Goal: Task Accomplishment & Management: Manage account settings

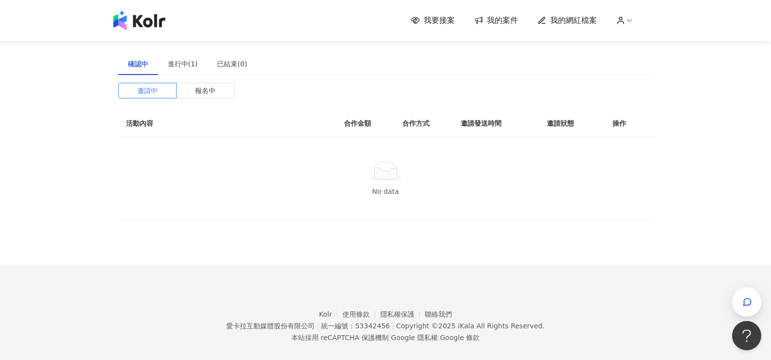
click at [505, 18] on span "我的案件" at bounding box center [502, 20] width 31 height 11
click at [186, 61] on div "進行中(1)" at bounding box center [183, 63] width 30 height 11
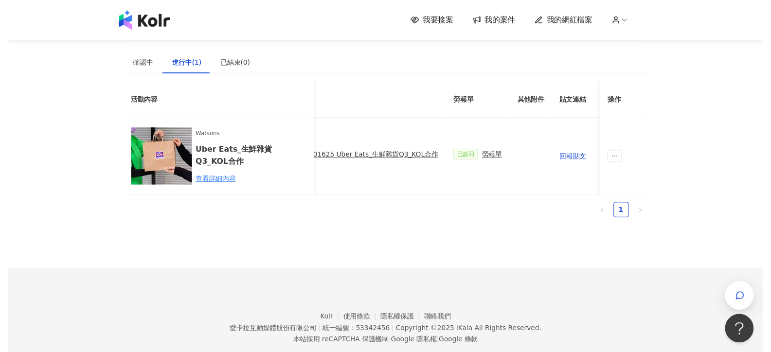
scroll to position [0, 204]
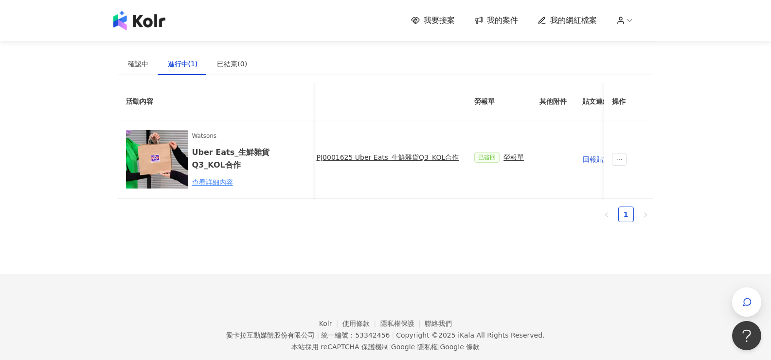
click at [156, 21] on img at bounding box center [139, 20] width 52 height 19
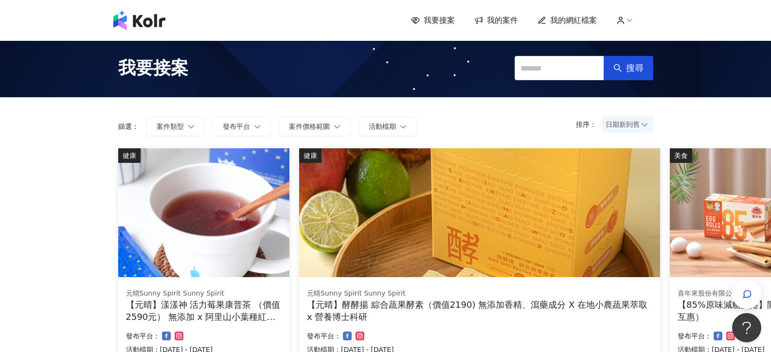
click at [632, 19] on icon at bounding box center [629, 20] width 9 height 9
click at [624, 21] on icon at bounding box center [621, 22] width 6 height 2
click at [629, 20] on icon at bounding box center [629, 20] width 9 height 9
click at [634, 23] on icon at bounding box center [629, 20] width 9 height 9
click at [622, 22] on icon at bounding box center [621, 22] width 6 height 2
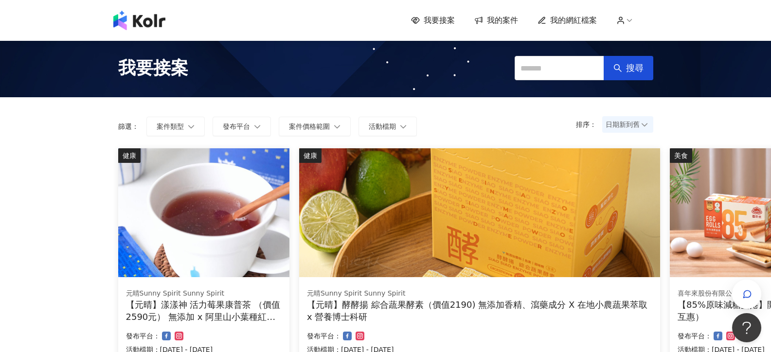
click at [568, 18] on span "我的網紅檔案" at bounding box center [574, 20] width 47 height 11
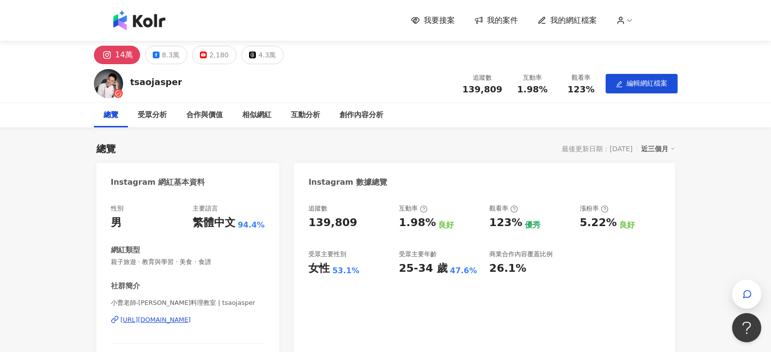
click at [633, 15] on div "我要接案 我的案件 我的網紅檔案" at bounding box center [532, 20] width 242 height 11
click at [631, 22] on icon at bounding box center [629, 20] width 9 height 9
click at [497, 20] on span "我的案件" at bounding box center [502, 20] width 31 height 11
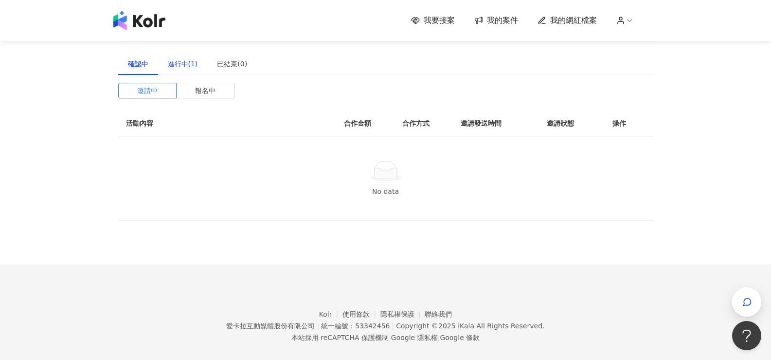
click at [192, 65] on div "進行中(1)" at bounding box center [183, 63] width 30 height 11
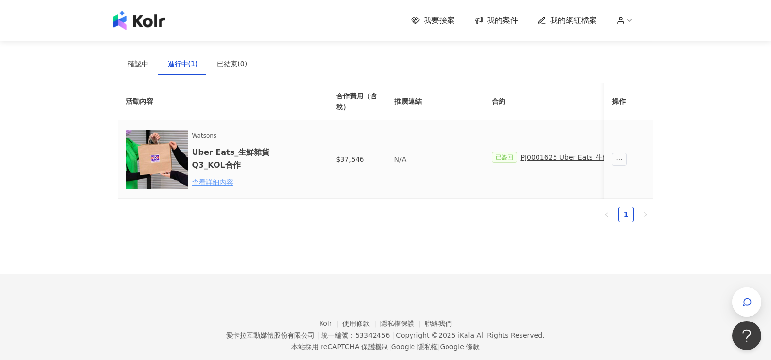
click at [216, 177] on div "查看詳細內容" at bounding box center [234, 182] width 85 height 11
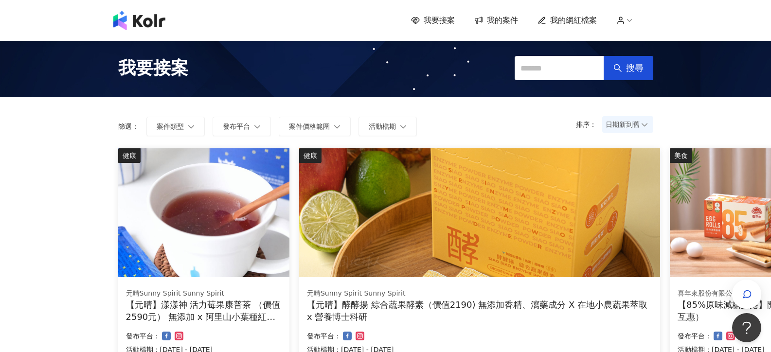
click at [625, 20] on icon at bounding box center [621, 20] width 9 height 9
click at [518, 23] on span "我的案件" at bounding box center [502, 20] width 31 height 11
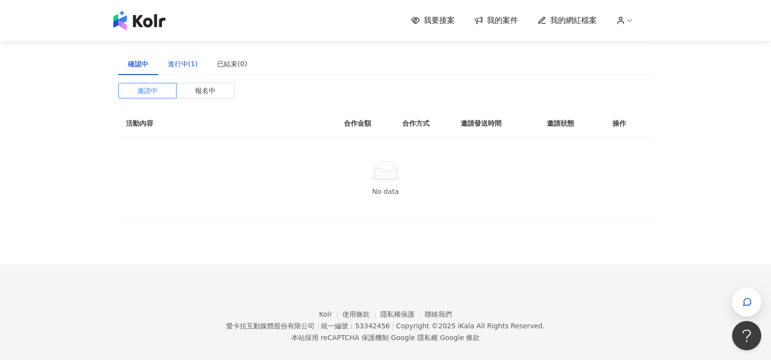
click at [181, 66] on div "進行中(1)" at bounding box center [183, 63] width 30 height 11
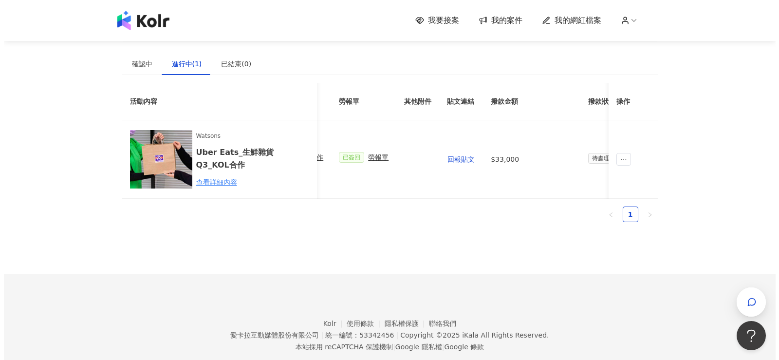
scroll to position [0, 350]
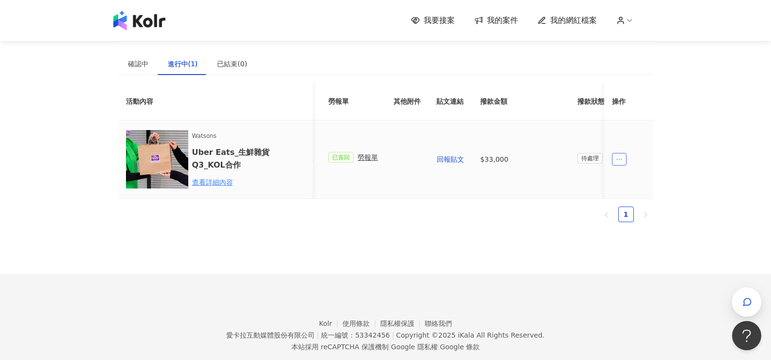
click at [621, 161] on icon "ellipsis" at bounding box center [620, 159] width 7 height 7
click at [702, 139] on div "我要接案 我的案件 我的網紅檔案 建議執行流程 確認中 進行中(1) 已結束(0) 邀請中 報名中 活動內容 合作金額 合作方式 邀請發送時間 邀請狀態 操作…" at bounding box center [385, 191] width 771 height 382
click at [743, 303] on icon "button" at bounding box center [748, 302] width 10 height 10
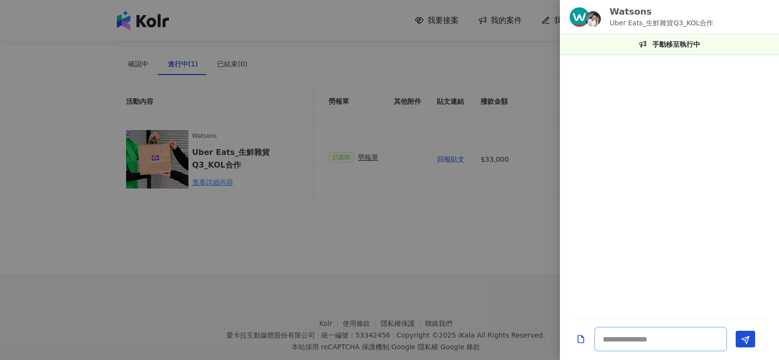
click at [657, 339] on textarea at bounding box center [660, 339] width 132 height 24
type textarea "*"
type textarea "**"
click at [667, 43] on p "手動移至執行中" at bounding box center [676, 44] width 48 height 11
click at [679, 51] on div "手動移至執行中" at bounding box center [669, 44] width 219 height 20
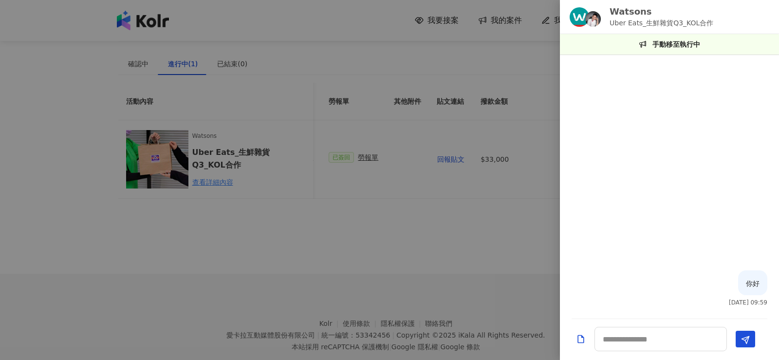
click at [644, 43] on icon at bounding box center [642, 44] width 9 height 8
click at [684, 203] on div at bounding box center [669, 165] width 219 height 209
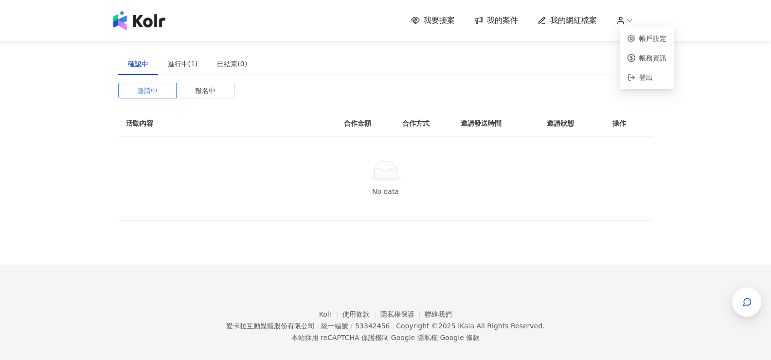
click at [582, 22] on span "我的網紅檔案" at bounding box center [574, 20] width 47 height 11
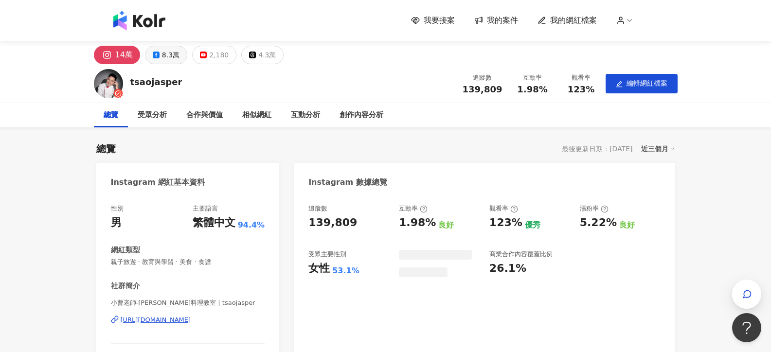
click at [156, 55] on icon at bounding box center [156, 55] width 7 height 7
click at [177, 56] on div "8.3萬" at bounding box center [171, 55] width 18 height 14
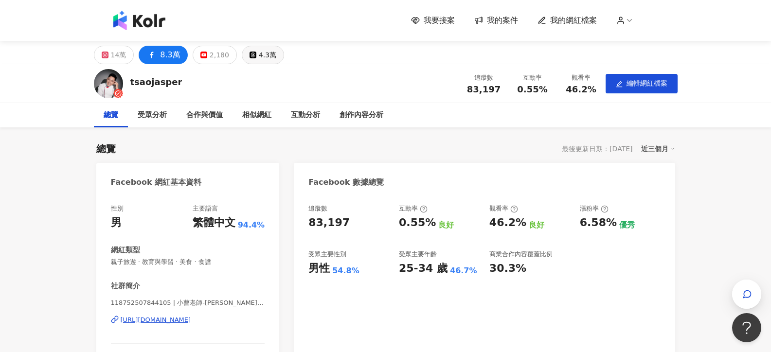
click at [259, 57] on div "4.3萬" at bounding box center [268, 55] width 18 height 14
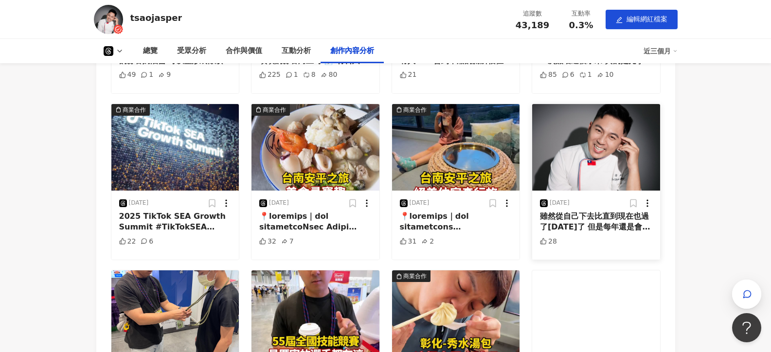
scroll to position [2142, 0]
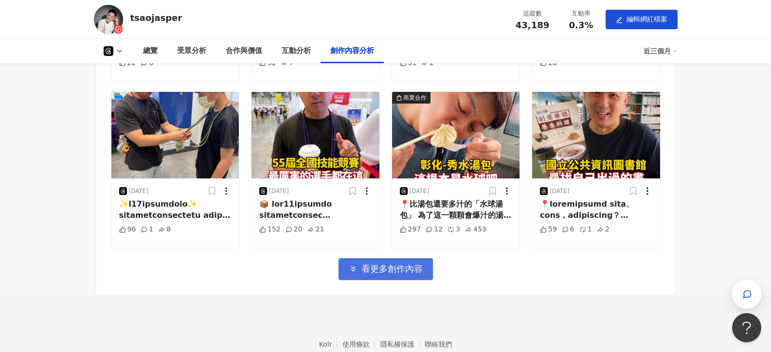
click at [356, 274] on icon "button" at bounding box center [353, 269] width 9 height 9
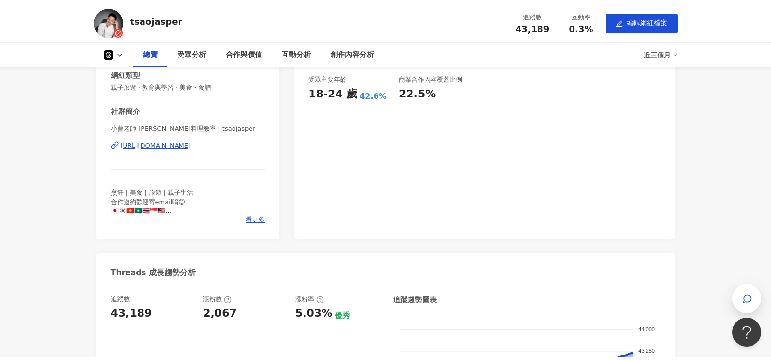
scroll to position [0, 0]
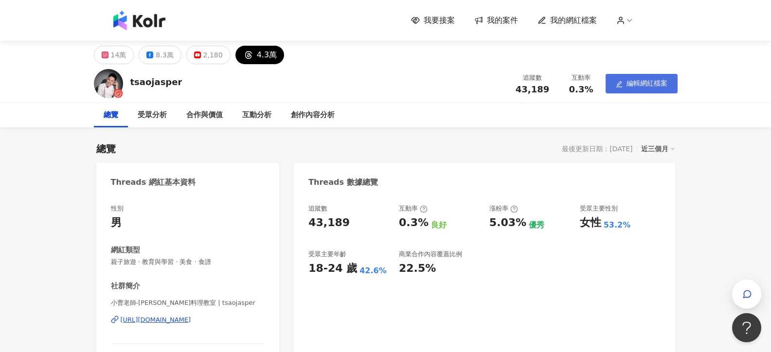
click at [632, 79] on span "編輯網紅檔案" at bounding box center [647, 83] width 41 height 8
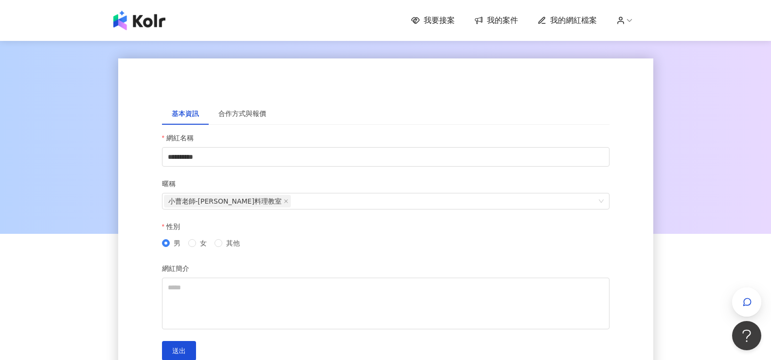
click at [569, 20] on span "我的網紅檔案" at bounding box center [574, 20] width 47 height 11
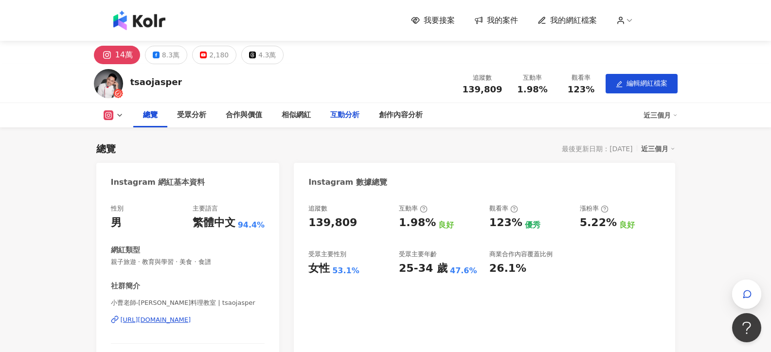
click at [349, 118] on div "互動分析" at bounding box center [344, 116] width 29 height 12
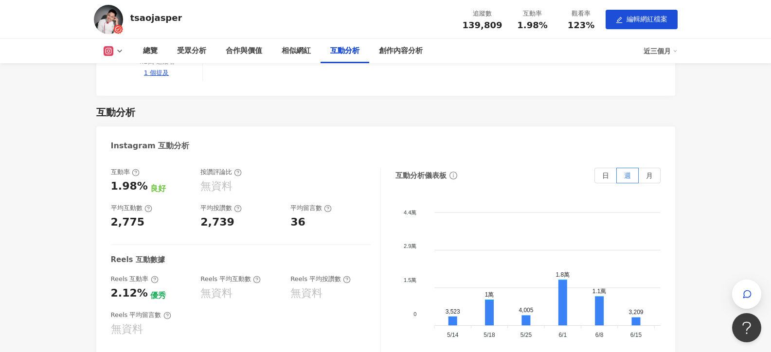
click at [139, 168] on div "互動率" at bounding box center [151, 172] width 80 height 9
click at [136, 169] on icon at bounding box center [136, 173] width 8 height 8
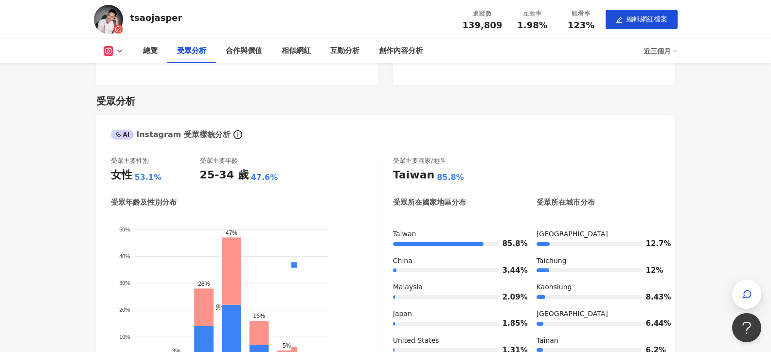
scroll to position [0, 0]
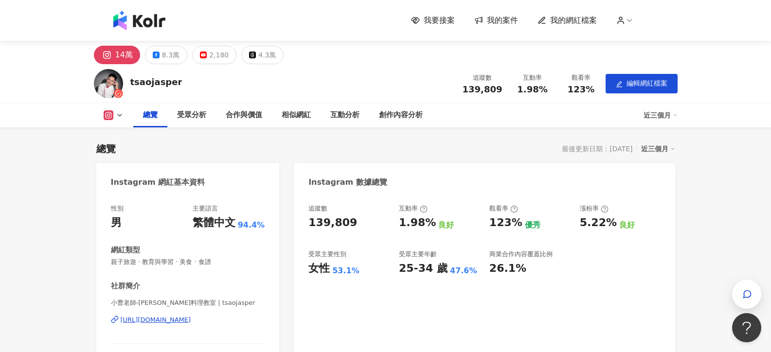
click at [647, 119] on div "近三個月" at bounding box center [661, 116] width 34 height 16
click at [613, 102] on div "tsaojasper 追蹤數 139,809 互動率 1.98% 觀看率 123% 編輯網紅檔案" at bounding box center [385, 83] width 623 height 38
click at [294, 115] on div "相似網紅" at bounding box center [296, 116] width 29 height 12
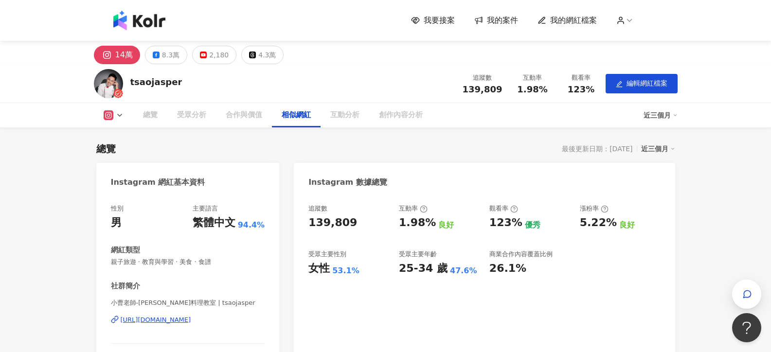
scroll to position [1251, 0]
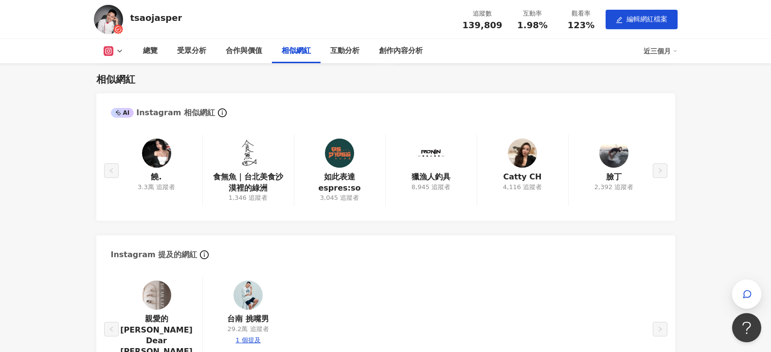
click at [522, 148] on img at bounding box center [522, 153] width 29 height 29
